Goal: Find contact information: Find contact information

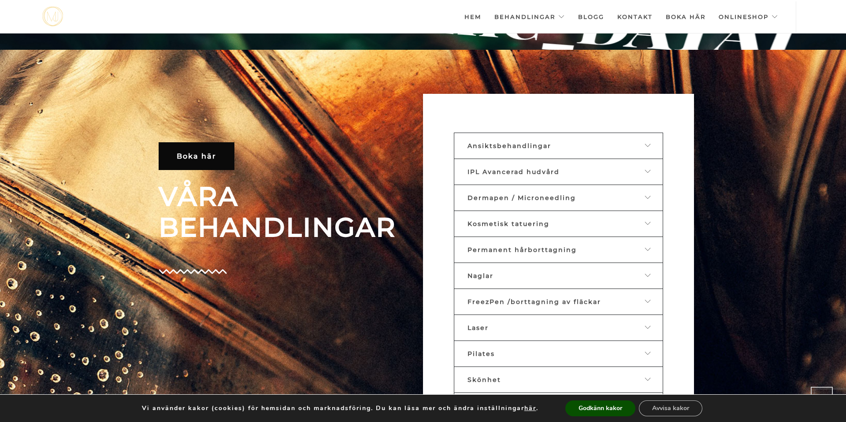
scroll to position [377, 0]
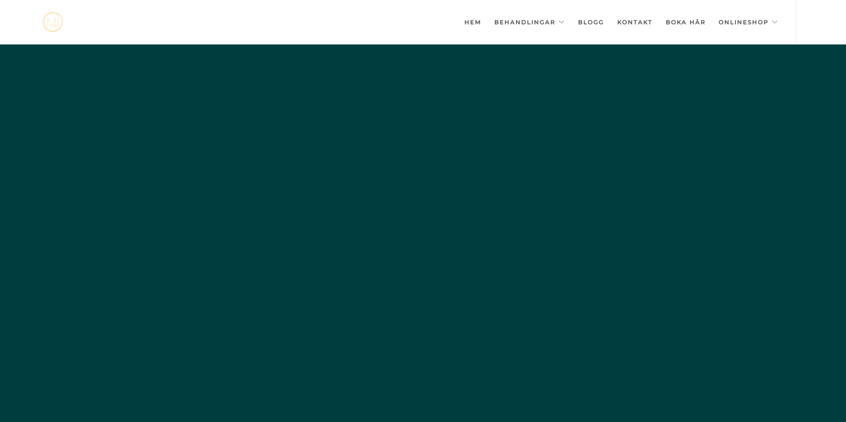
scroll to position [0, -4404]
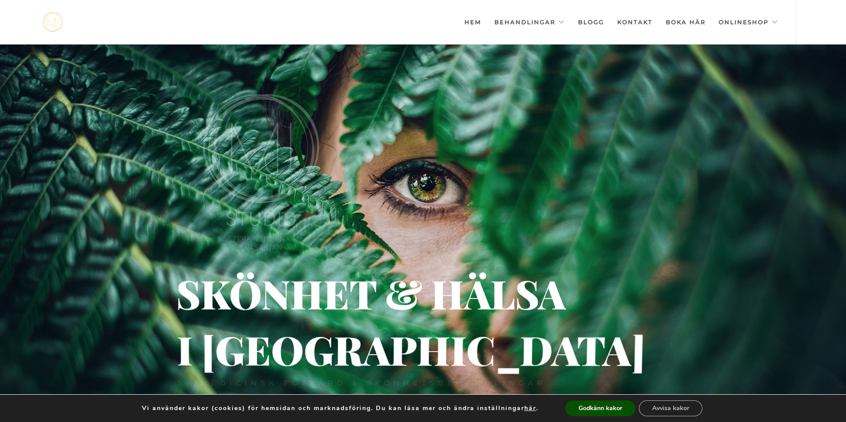
click at [629, 24] on link "Kontakt" at bounding box center [634, 22] width 35 height 44
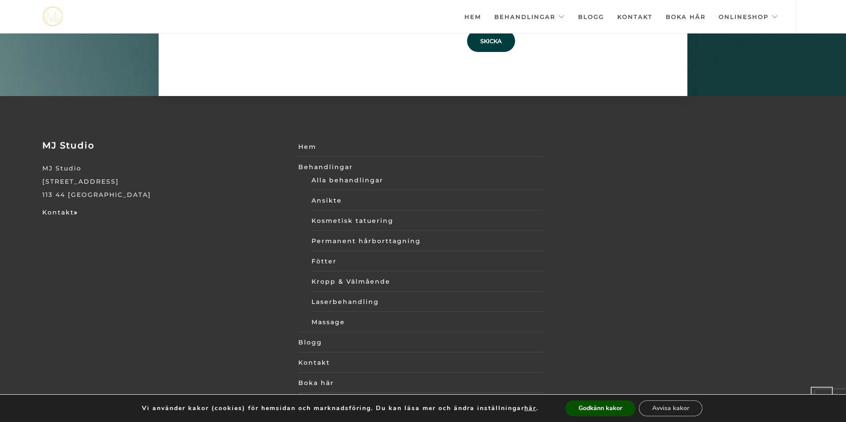
scroll to position [3057, 0]
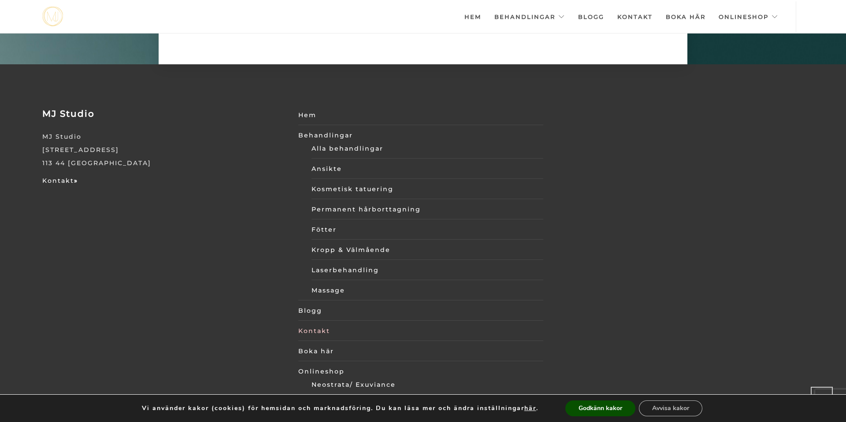
click at [310, 324] on link "Kontakt" at bounding box center [420, 330] width 244 height 13
click at [316, 324] on link "Kontakt" at bounding box center [420, 330] width 244 height 13
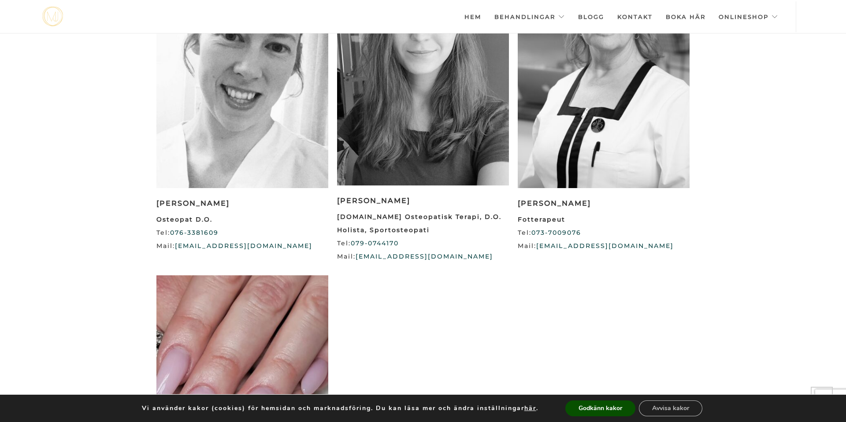
scroll to position [1486, 0]
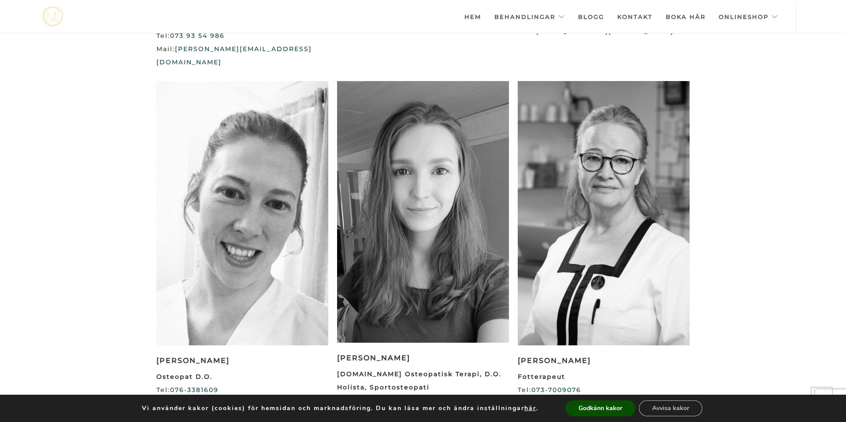
scroll to position [1326, 0]
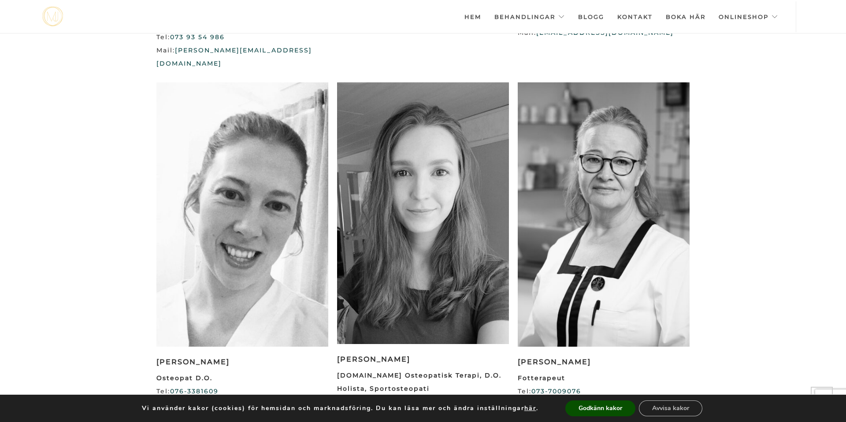
click at [357, 281] on img at bounding box center [423, 213] width 172 height 262
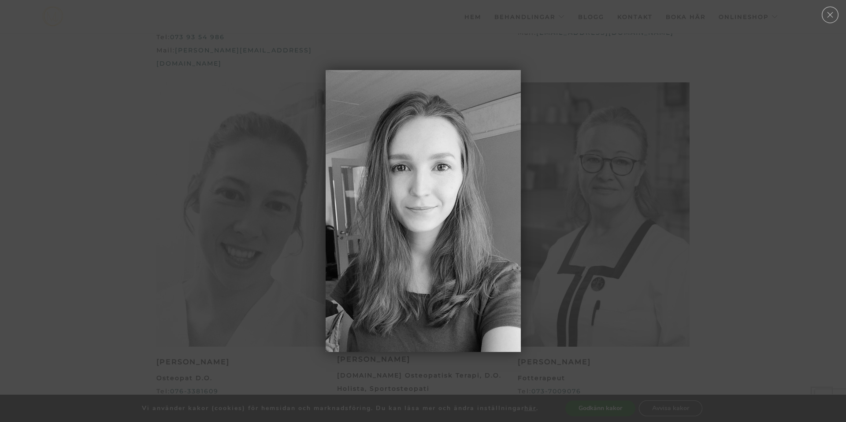
click at [51, 241] on div at bounding box center [423, 211] width 846 height 9231
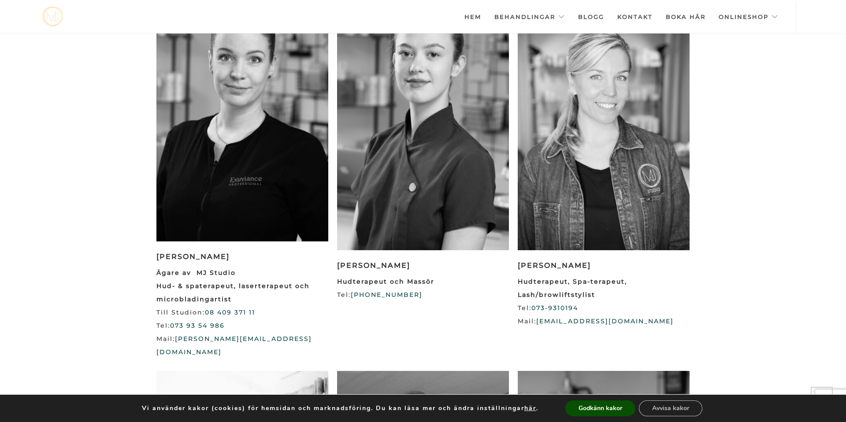
scroll to position [1036, 0]
